Goal: Task Accomplishment & Management: Manage account settings

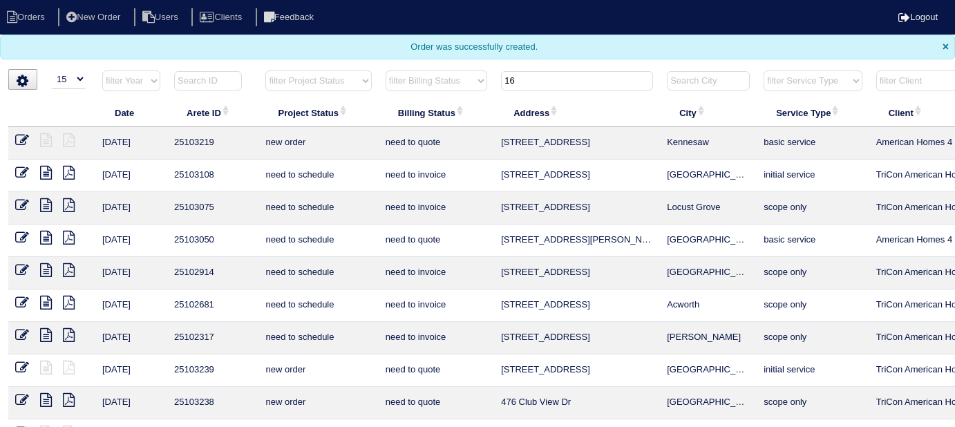
select select "15"
type input "165 e"
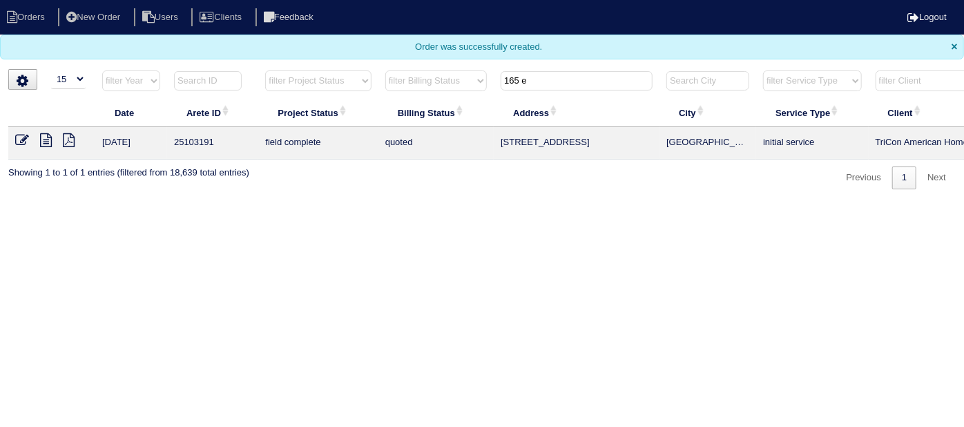
click at [22, 140] on icon at bounding box center [22, 140] width 14 height 14
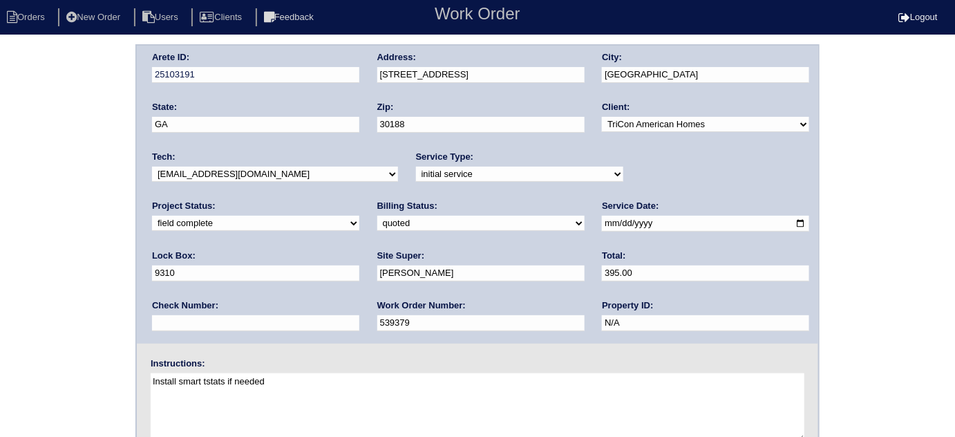
click at [377, 221] on select "need to quote quoted need to invoice invoiced paid warranty purchase order need…" at bounding box center [480, 222] width 207 height 15
select select "need to invoice"
click at [377, 215] on select "need to quote quoted need to invoice invoiced paid warranty purchase order need…" at bounding box center [480, 222] width 207 height 15
click at [66, 283] on div "Arete ID: 25103191 Address: 165 E Rdg Wy City: Woodstock State: GA Zip: 30188 C…" at bounding box center [477, 323] width 955 height 559
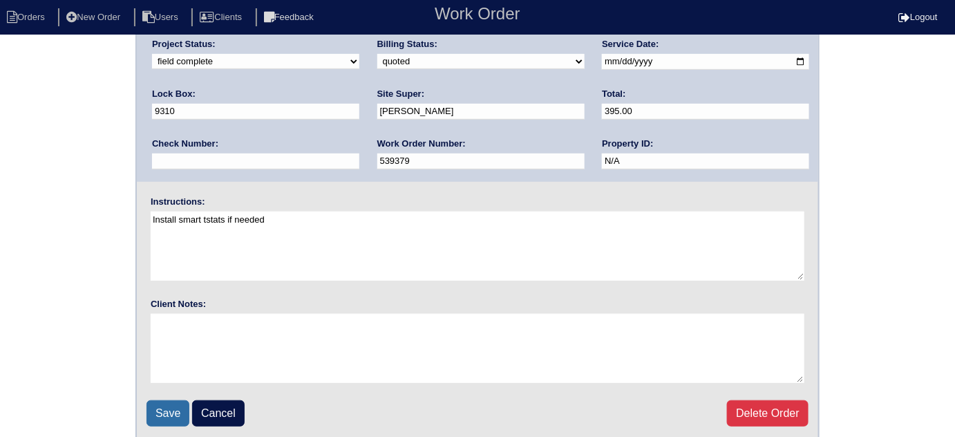
scroll to position [163, 0]
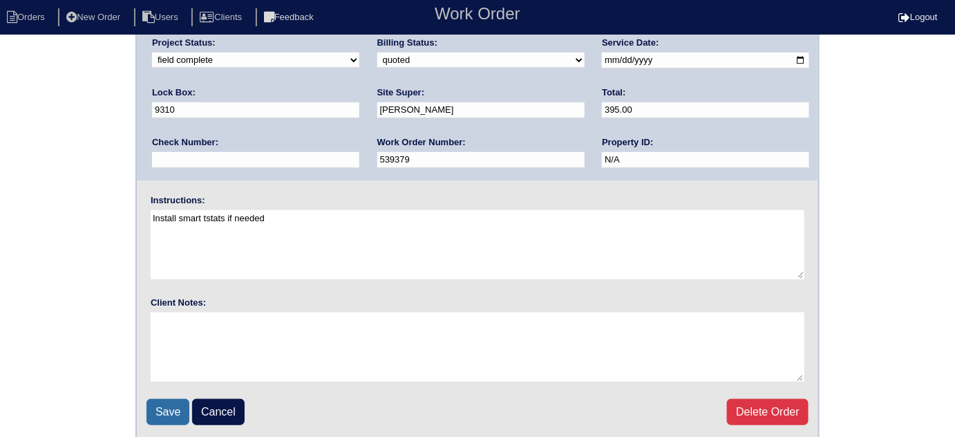
click at [154, 416] on input "Save" at bounding box center [167, 412] width 43 height 26
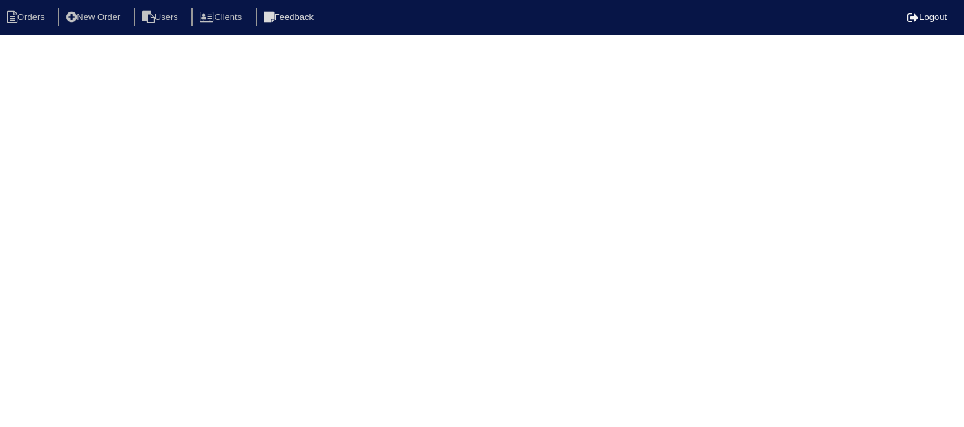
select select "15"
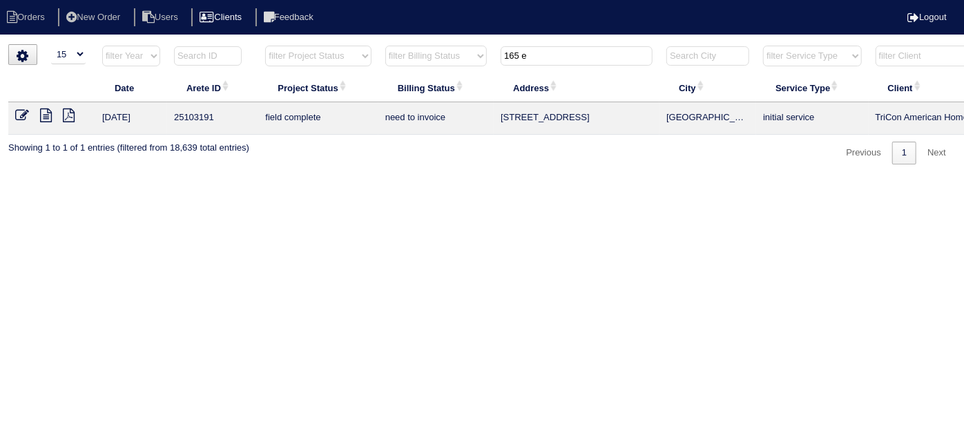
drag, startPoint x: 537, startPoint y: 57, endPoint x: 243, endPoint y: 26, distance: 295.8
click at [253, 44] on body "Orders New Order Users Clients Feedback Logout Orders New Order Users Clients M…" at bounding box center [482, 104] width 964 height 120
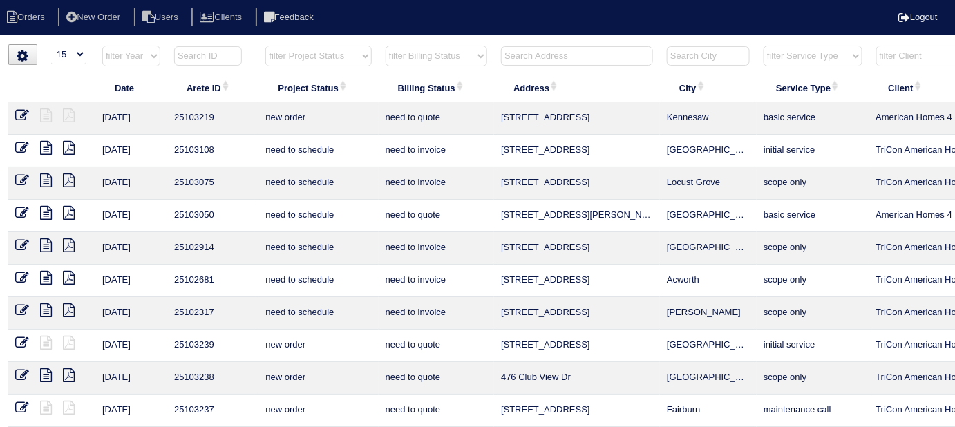
click at [587, 51] on input "text" at bounding box center [577, 55] width 152 height 19
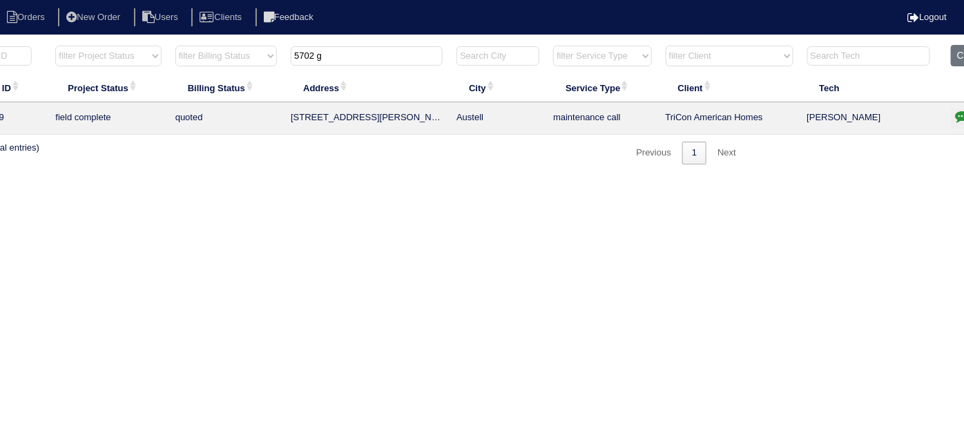
scroll to position [0, 240]
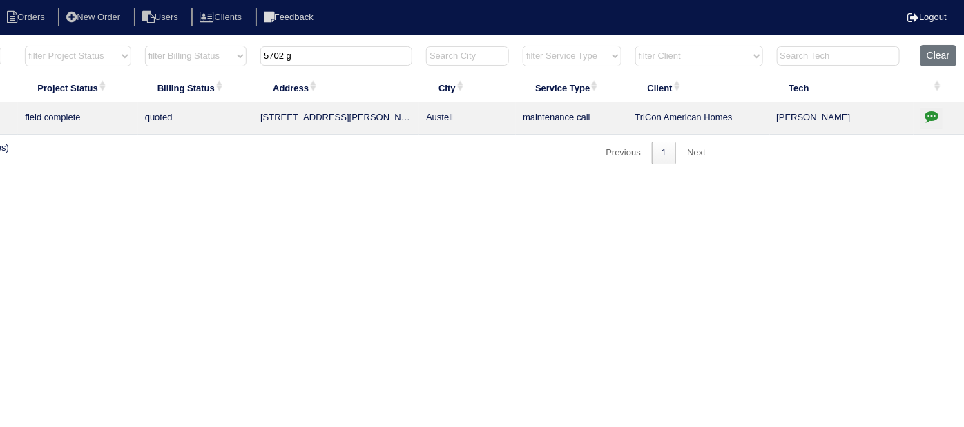
type input "5702 g"
click at [929, 111] on icon "button" at bounding box center [932, 116] width 14 height 14
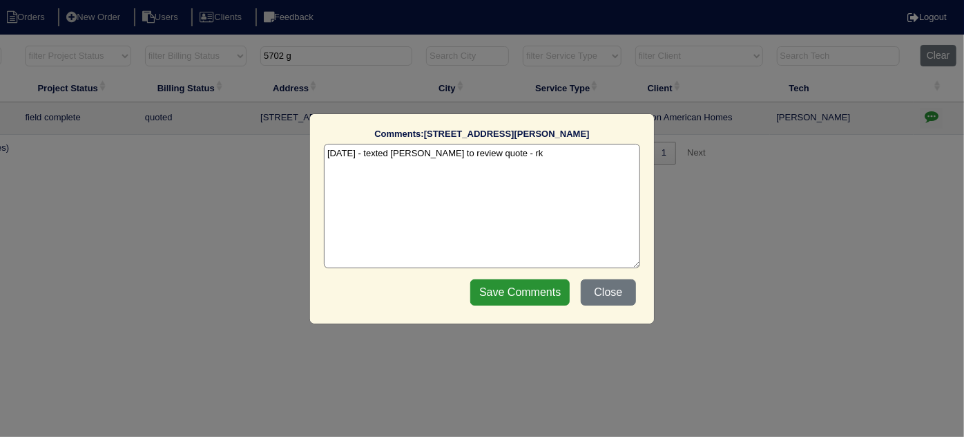
click at [538, 148] on textarea "9/2/25 - texted Dan to review quote - rk" at bounding box center [482, 206] width 316 height 124
click at [601, 292] on button "Close" at bounding box center [608, 292] width 55 height 26
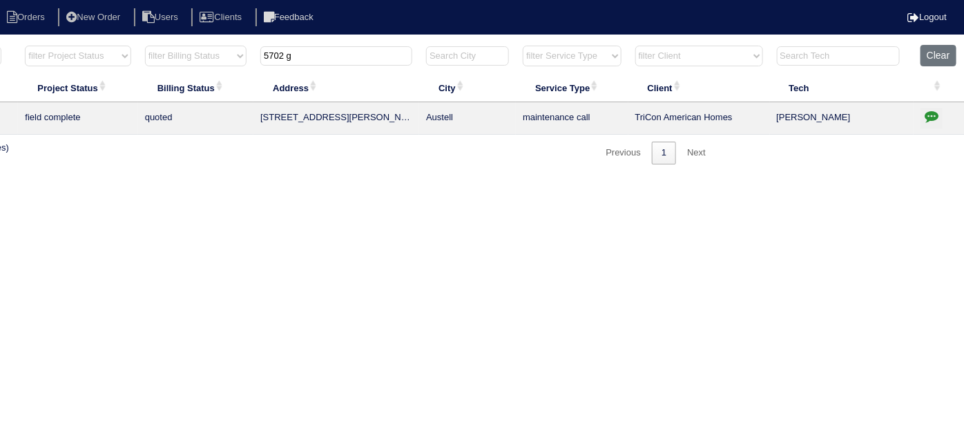
scroll to position [0, 0]
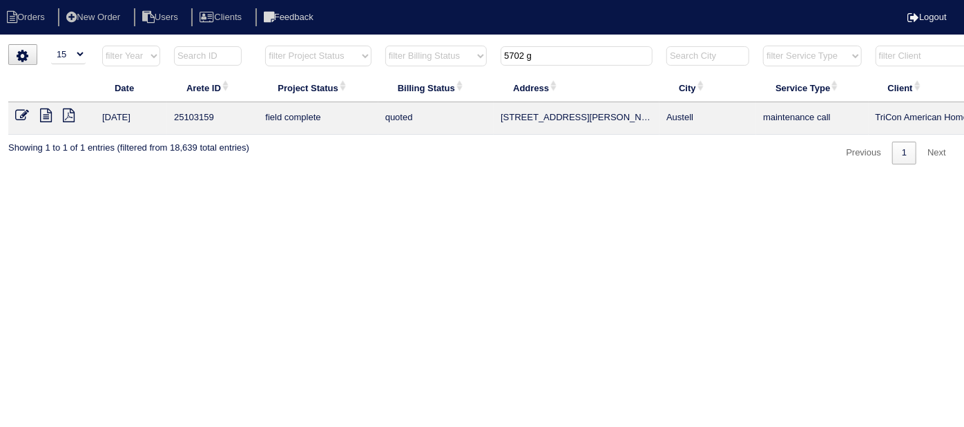
click at [19, 113] on icon at bounding box center [22, 115] width 14 height 14
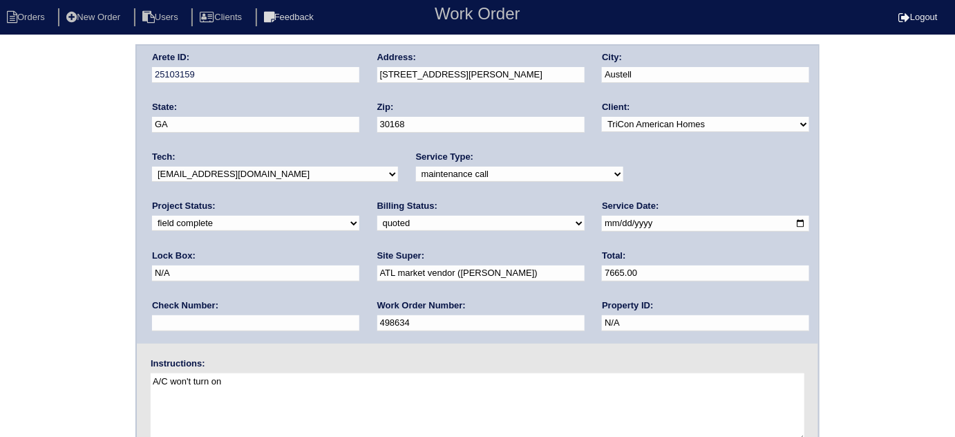
click at [377, 213] on div "Billing Status: need to quote quoted need to invoice invoiced paid warranty pur…" at bounding box center [480, 219] width 207 height 38
click at [377, 220] on select "need to quote quoted need to invoice invoiced paid warranty purchase order need…" at bounding box center [480, 222] width 207 height 15
select select "need to invoice"
click at [377, 215] on select "need to quote quoted need to invoice invoiced paid warranty purchase order need…" at bounding box center [480, 222] width 207 height 15
click at [359, 215] on select "new order assigned in progress field complete need to schedule admin review arc…" at bounding box center [255, 222] width 207 height 15
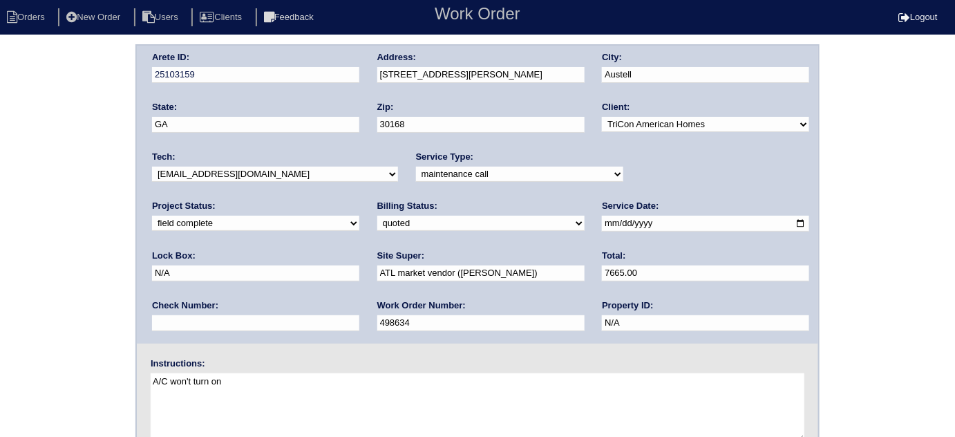
select select "need to schedule"
click at [359, 215] on select "new order assigned in progress field complete need to schedule admin review arc…" at bounding box center [255, 222] width 207 height 15
click at [602, 224] on input "2025-08-29" at bounding box center [705, 223] width 207 height 16
type input "2025-09-04"
drag, startPoint x: 0, startPoint y: 332, endPoint x: 18, endPoint y: 323, distance: 20.1
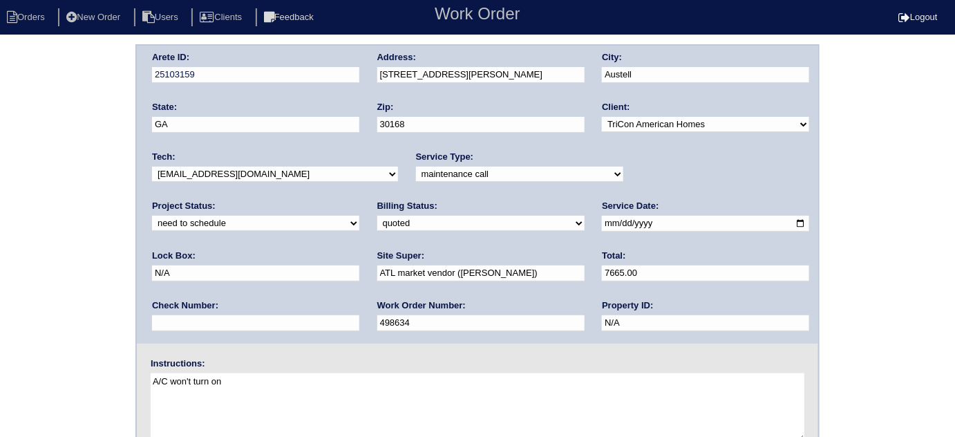
click at [0, 332] on div "Arete ID: 25103159 Address: 5702 Gordon Park Trace City: Austell State: GA Zip:…" at bounding box center [477, 323] width 955 height 559
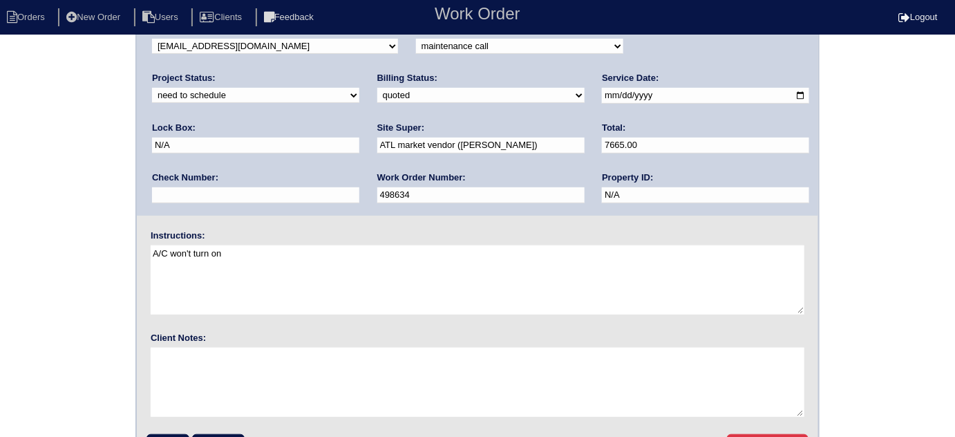
scroll to position [163, 0]
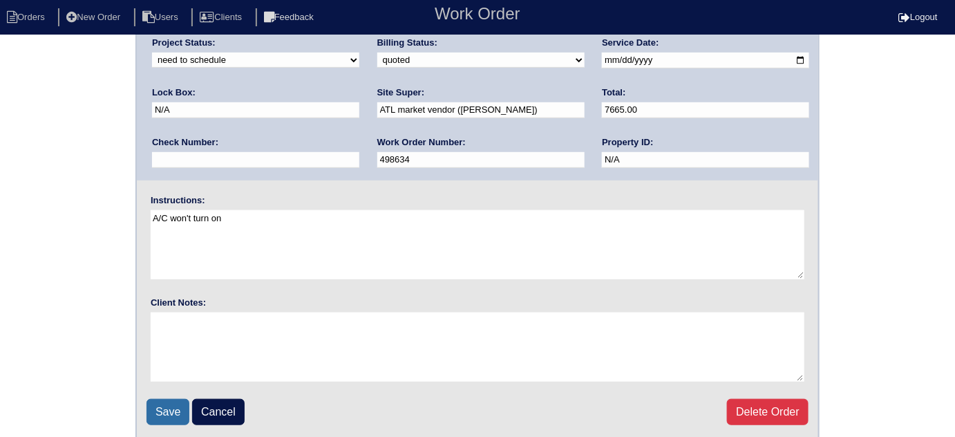
click at [162, 399] on input "Save" at bounding box center [167, 412] width 43 height 26
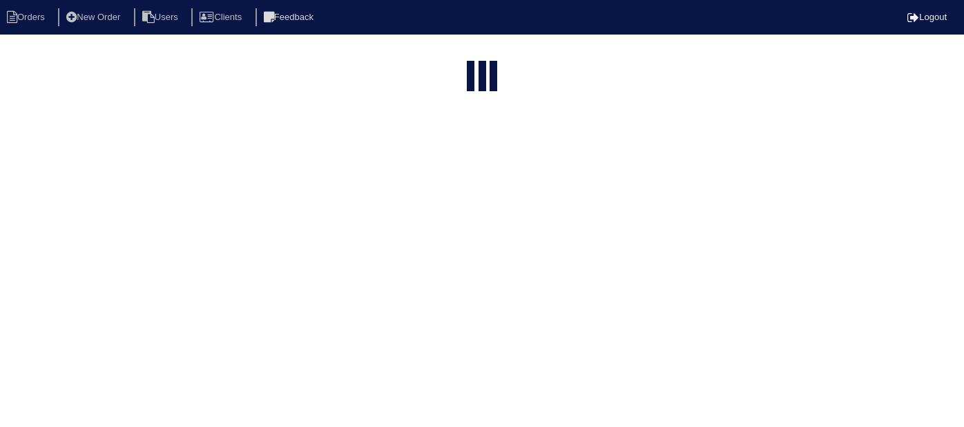
select select "15"
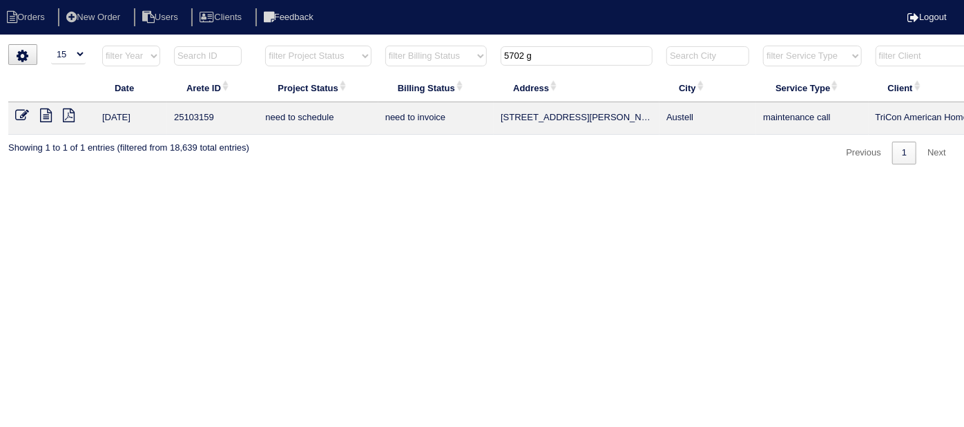
scroll to position [0, 240]
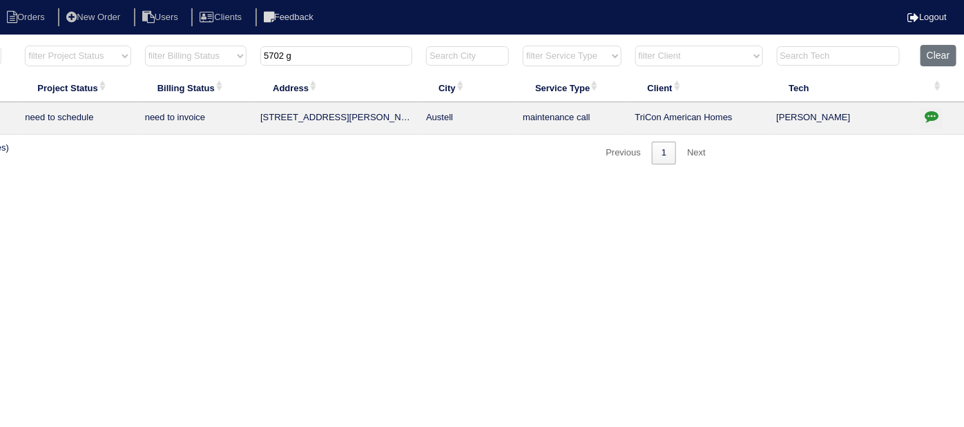
click at [927, 115] on icon "button" at bounding box center [932, 116] width 14 height 14
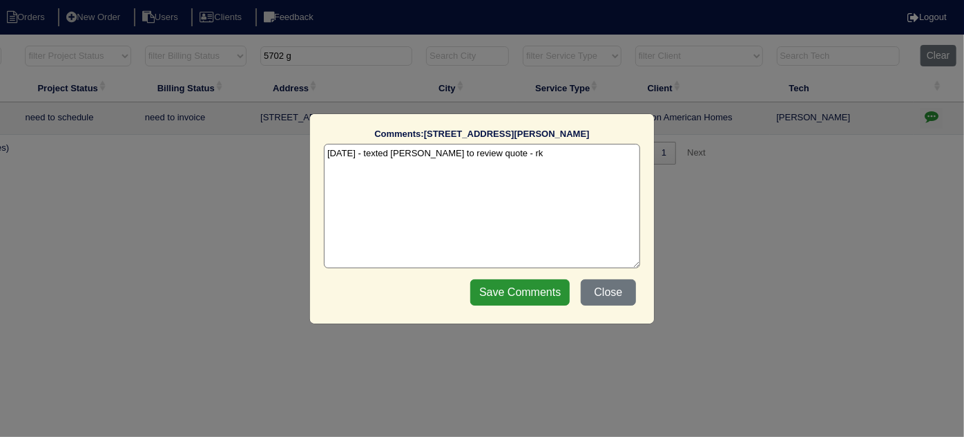
click at [503, 153] on textarea "[DATE] - texted [PERSON_NAME] to review quote - rk" at bounding box center [482, 206] width 316 height 124
paste textarea "Replace Main Furn/Replace full US"
type textarea "[DATE] - texted [PERSON_NAME] to review quote - rk [DATE] - Replace Main Furn/R…"
click at [535, 284] on input "Save Comments" at bounding box center [519, 292] width 99 height 26
